Goal: Task Accomplishment & Management: Complete application form

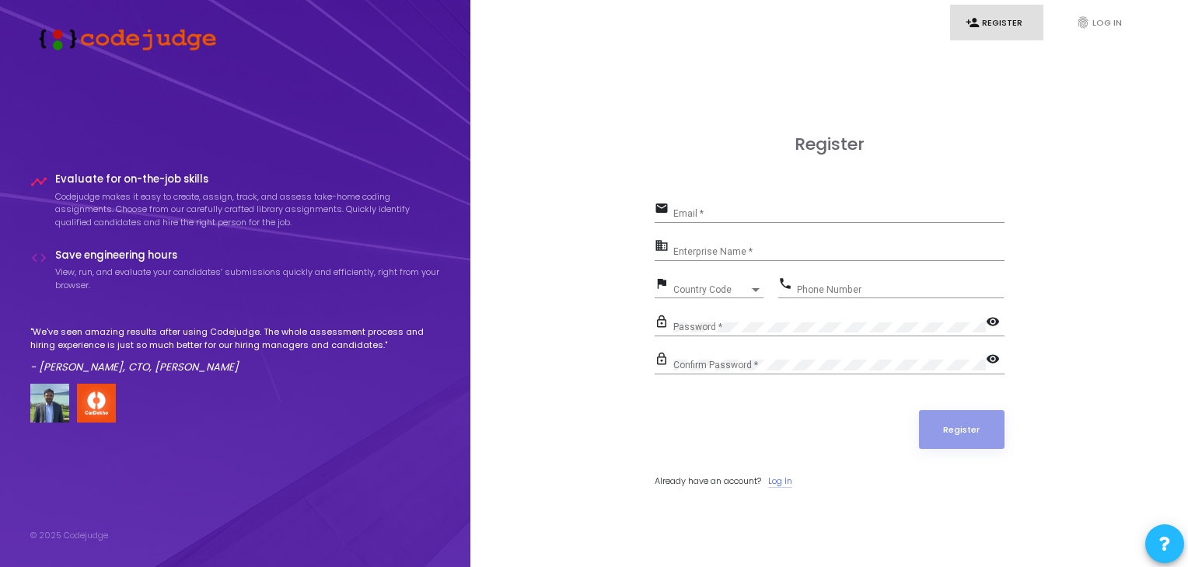
click at [784, 480] on link "Log In" at bounding box center [780, 481] width 24 height 13
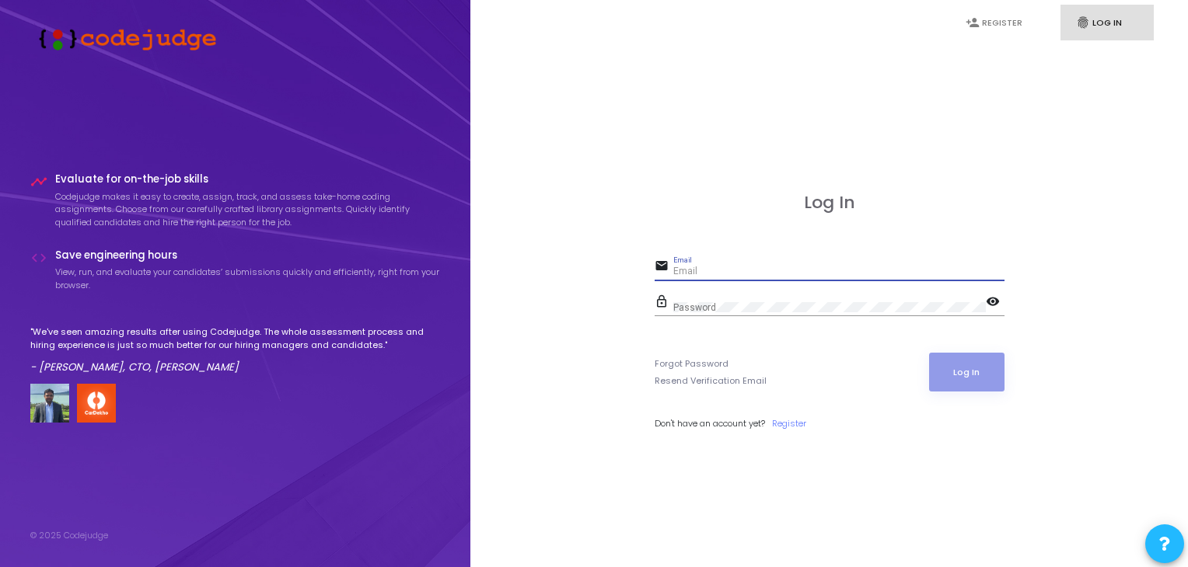
click at [693, 271] on input "Email" at bounding box center [838, 272] width 331 height 11
type input "[EMAIL_ADDRESS][DOMAIN_NAME]"
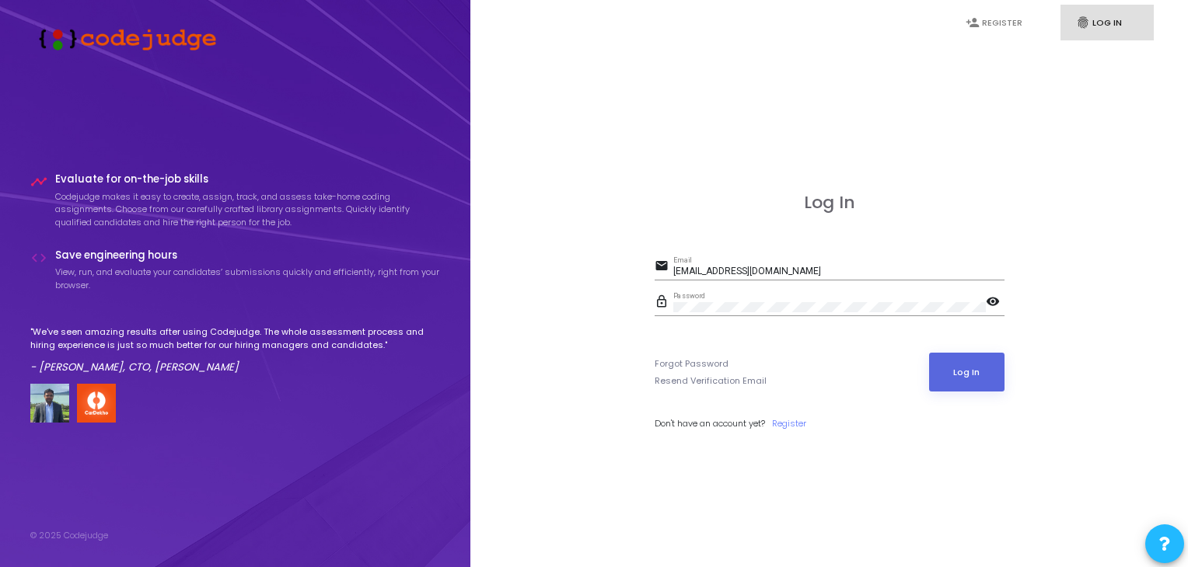
click at [988, 299] on mat-icon "visibility" at bounding box center [995, 303] width 19 height 19
click at [958, 380] on button "Log In" at bounding box center [966, 372] width 75 height 39
click at [965, 361] on button "Log In" at bounding box center [966, 372] width 75 height 39
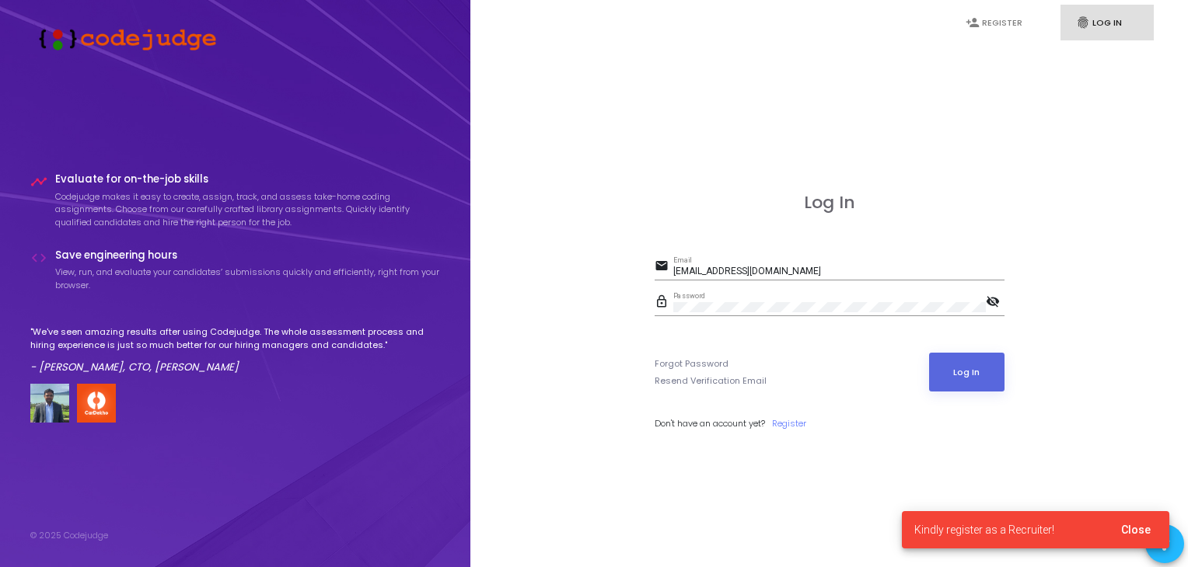
click at [1023, 542] on cj-snackbar "Kindly register as a Recruiter! Close" at bounding box center [1035, 530] width 267 height 37
click at [945, 461] on div "Log In email [EMAIL_ADDRESS][DOMAIN_NAME] Email lock_outline Password visibilit…" at bounding box center [830, 329] width 350 height 272
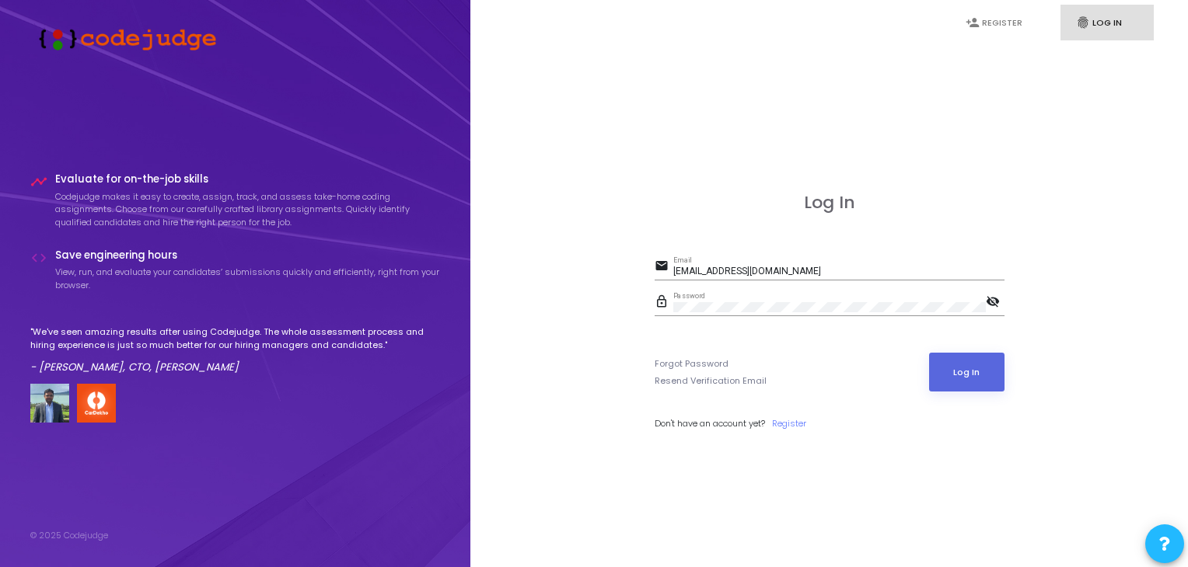
click at [1078, 23] on icon "fingerprint" at bounding box center [1083, 23] width 14 height 14
click at [1106, 20] on link "fingerprint Log In" at bounding box center [1106, 23] width 93 height 37
click at [796, 422] on link "Register" at bounding box center [789, 423] width 34 height 13
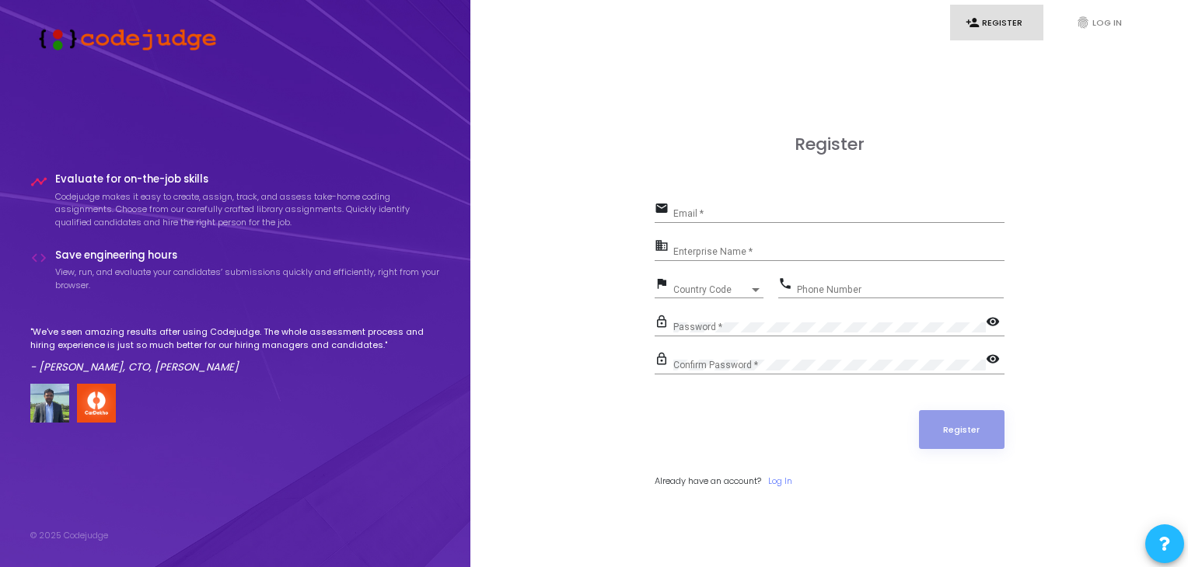
click at [706, 208] on div "Email *" at bounding box center [838, 210] width 331 height 24
click at [700, 211] on input "Email *" at bounding box center [838, 213] width 331 height 11
type input "[EMAIL_ADDRESS][DOMAIN_NAME]"
click at [721, 246] on input "Enterprise Name *" at bounding box center [838, 251] width 331 height 11
type input "Payoneer"
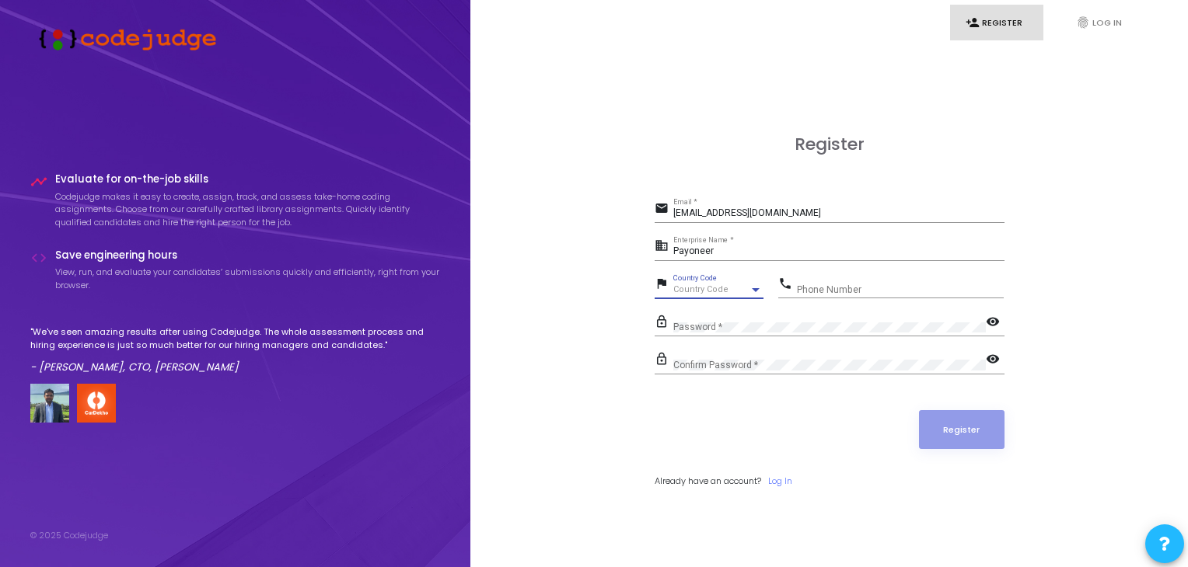
click at [711, 287] on span "Country Code" at bounding box center [700, 290] width 55 height 10
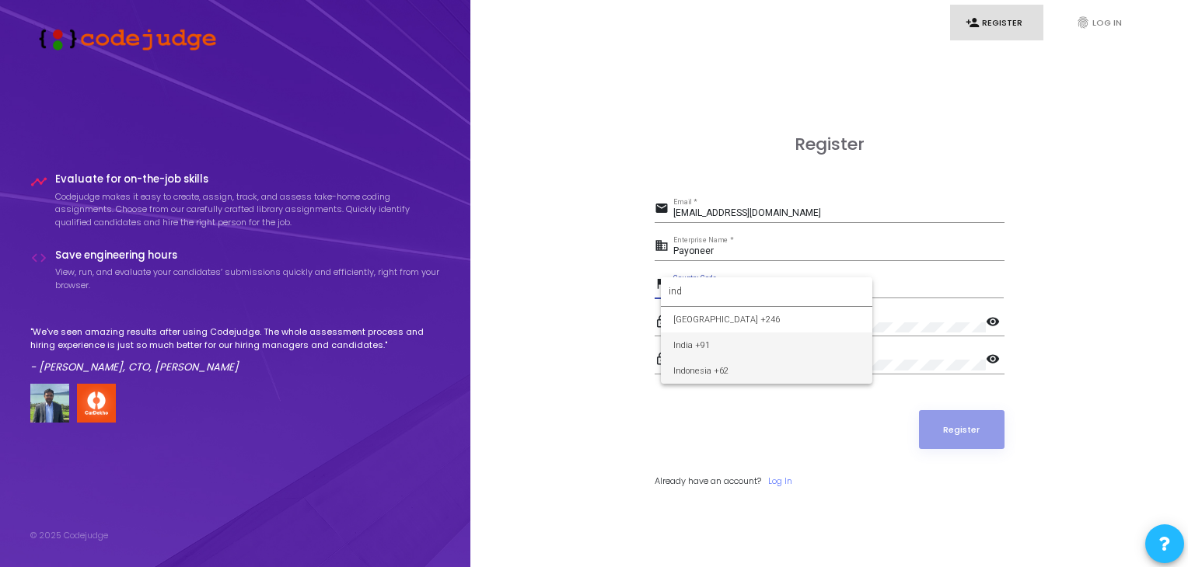
type input "ind"
click at [701, 343] on span "India +91" at bounding box center [766, 346] width 187 height 26
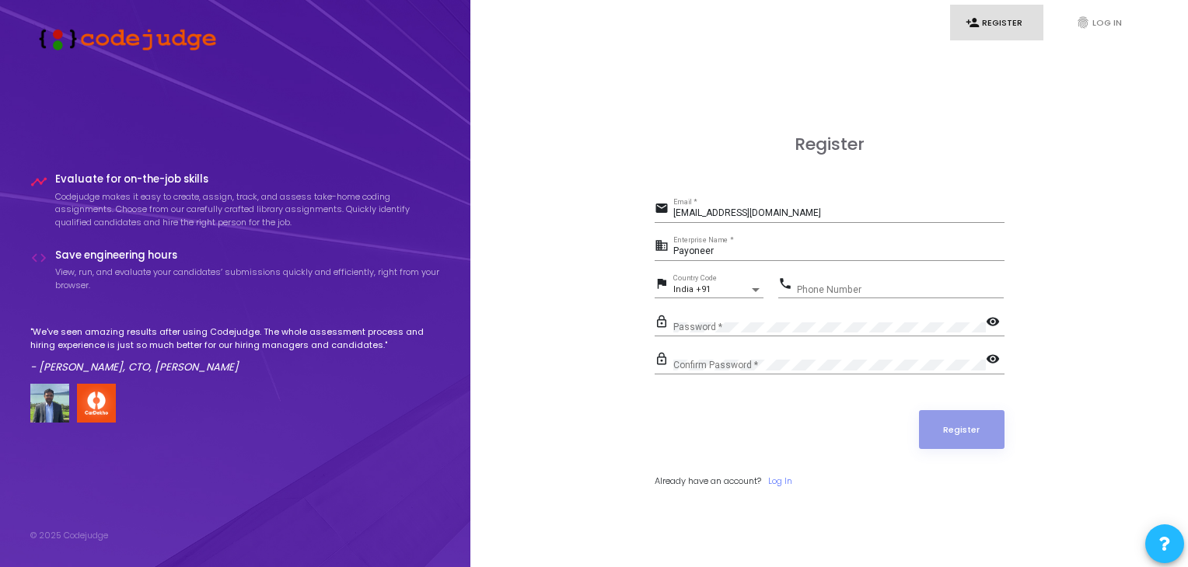
click at [701, 343] on div "lock_outline Password * visibility" at bounding box center [830, 330] width 350 height 36
click at [847, 287] on input "Phone Number" at bounding box center [900, 290] width 207 height 11
type input "9569977250"
click at [993, 318] on mat-icon "visibility" at bounding box center [995, 323] width 19 height 19
click at [962, 421] on button "Register" at bounding box center [962, 429] width 86 height 39
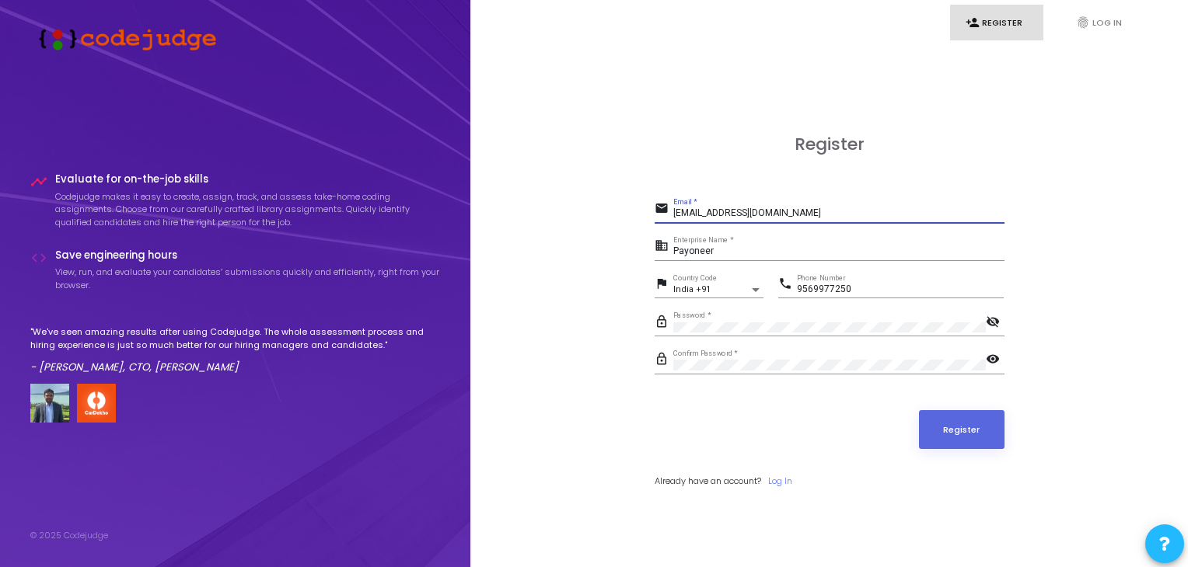
click at [791, 214] on input "[EMAIL_ADDRESS][DOMAIN_NAME]" at bounding box center [838, 213] width 331 height 11
